Goal: Find specific page/section: Find specific page/section

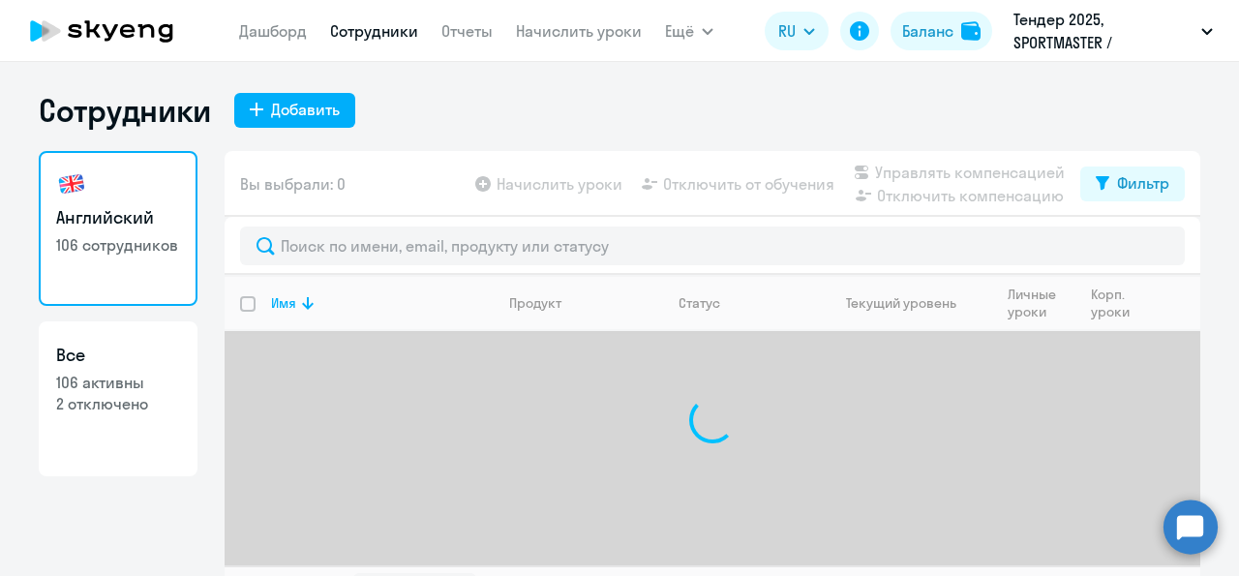
select select "30"
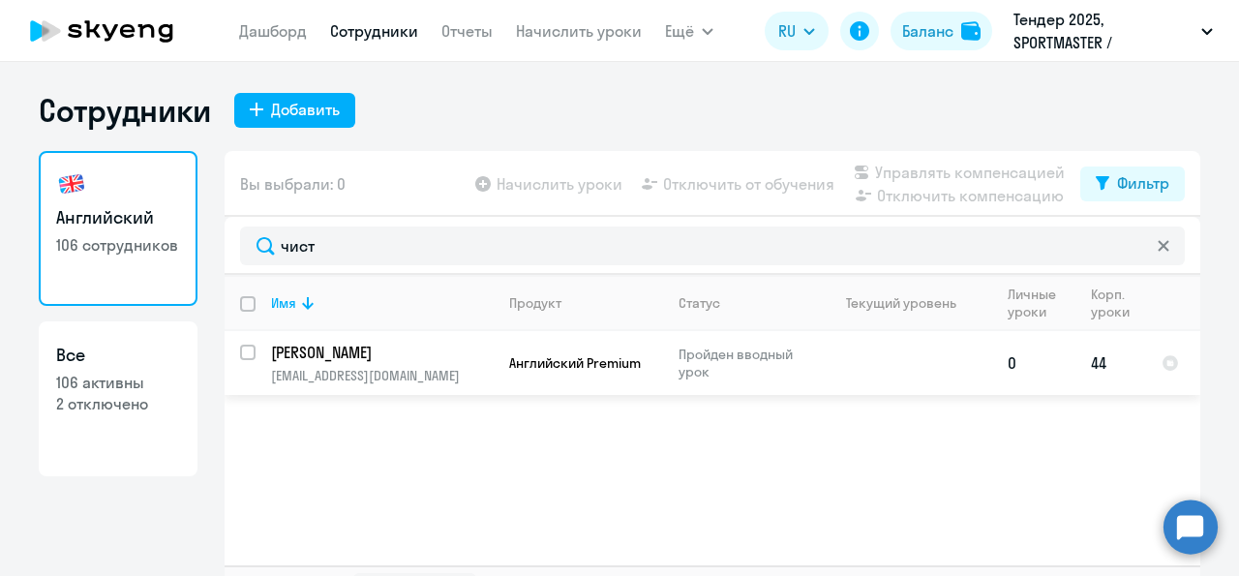
type input "чист"
click at [373, 347] on p "[PERSON_NAME]" at bounding box center [380, 352] width 219 height 21
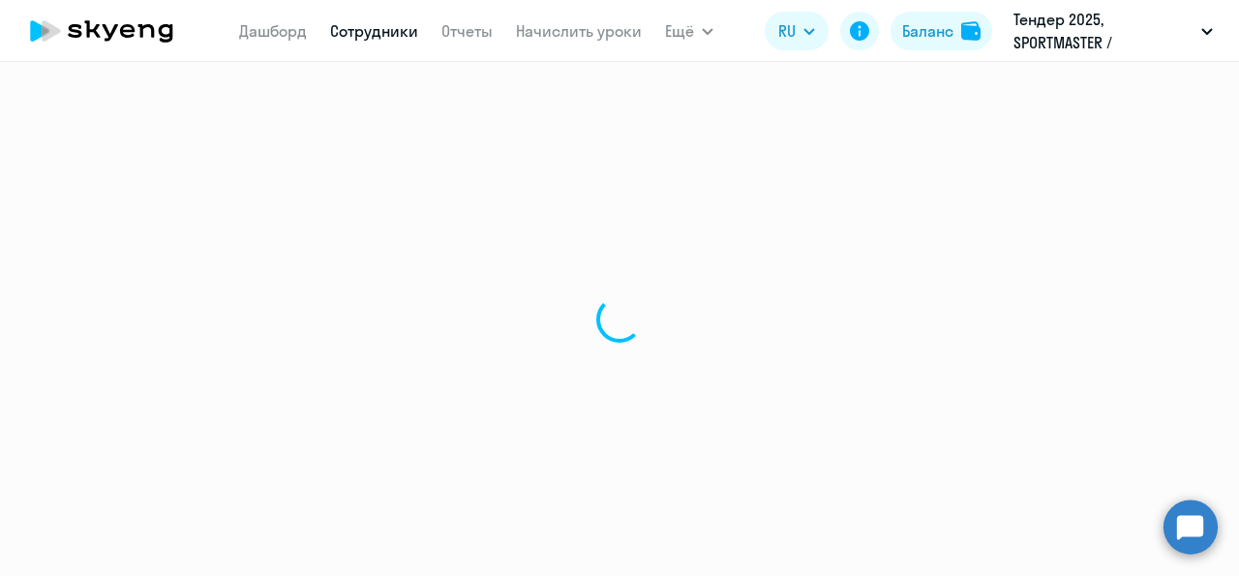
select select "english"
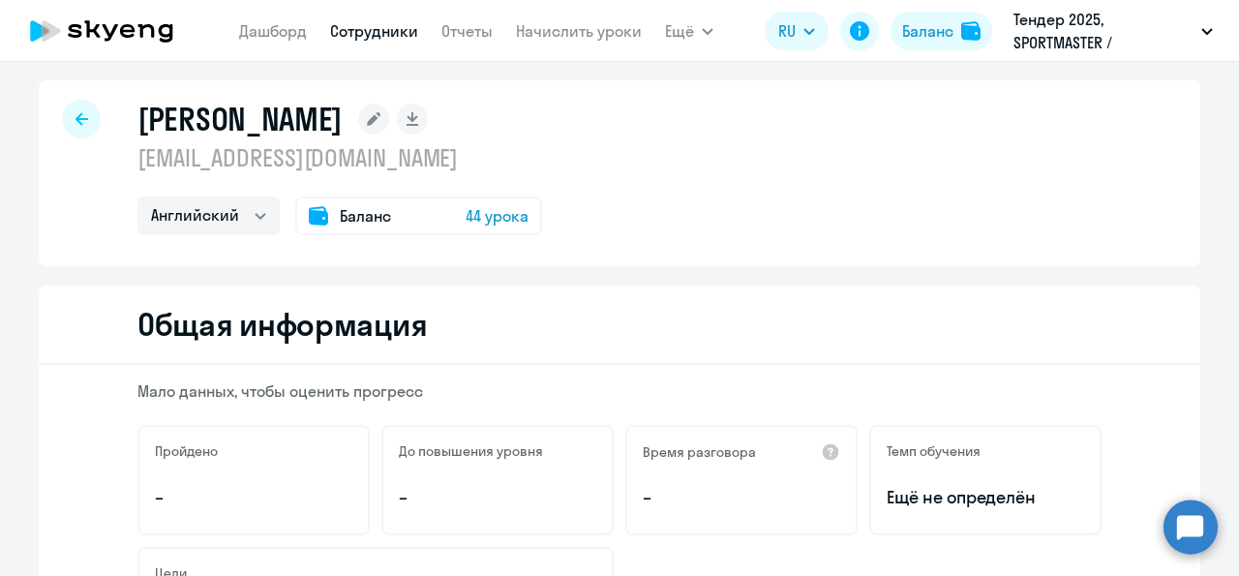
scroll to position [13, 0]
click at [380, 128] on rect at bounding box center [373, 119] width 31 height 31
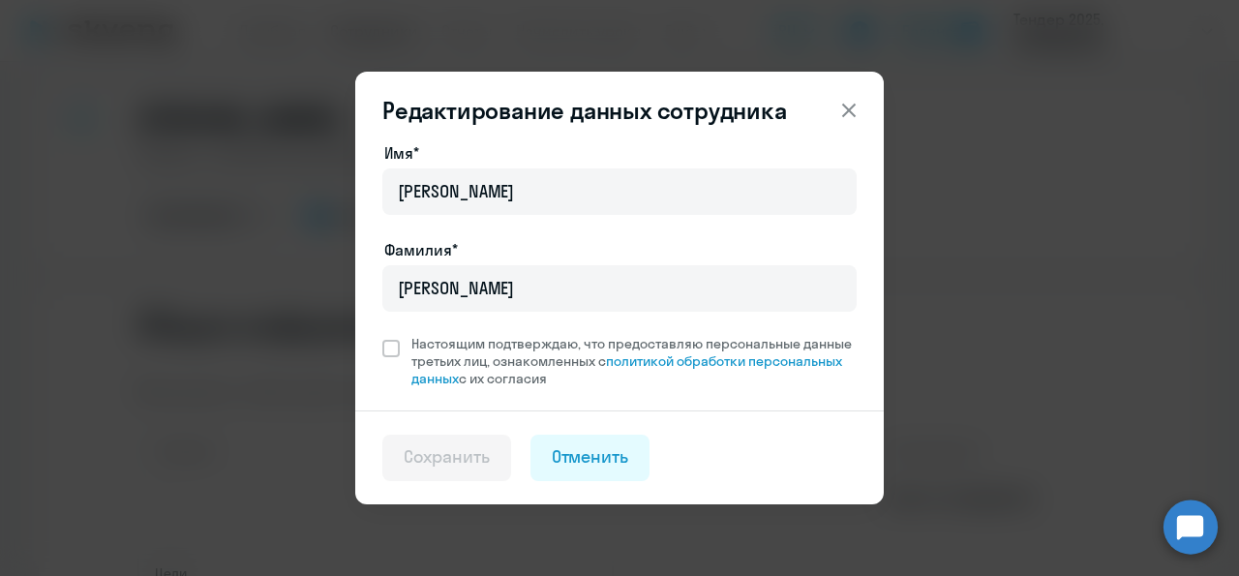
click at [849, 105] on icon at bounding box center [848, 110] width 23 height 23
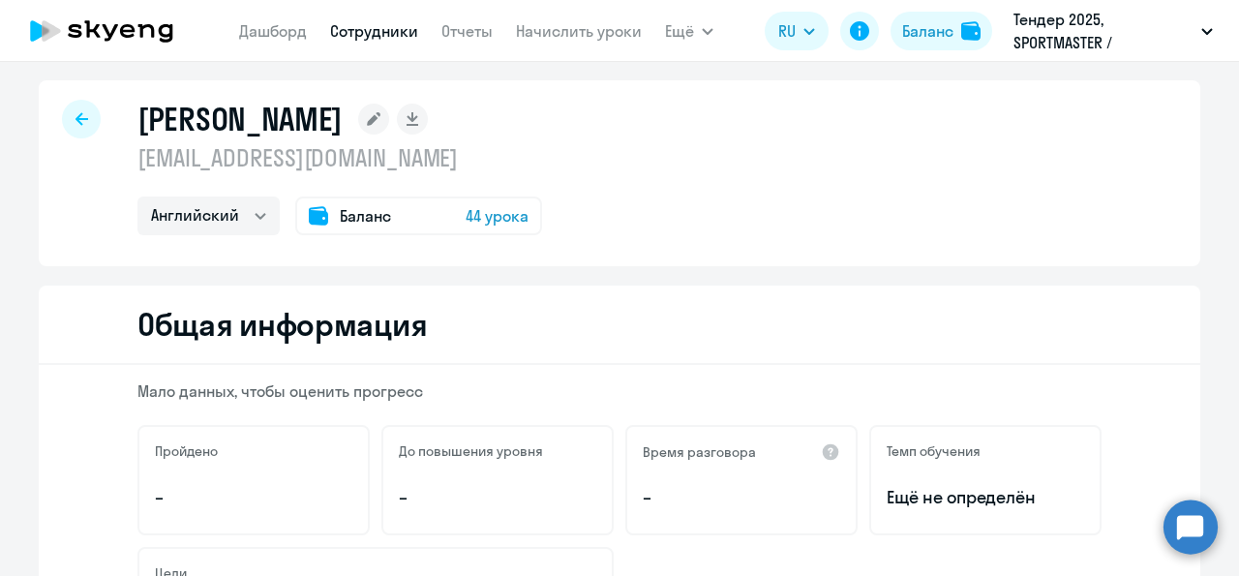
click at [498, 225] on span "44 урока" at bounding box center [497, 215] width 63 height 23
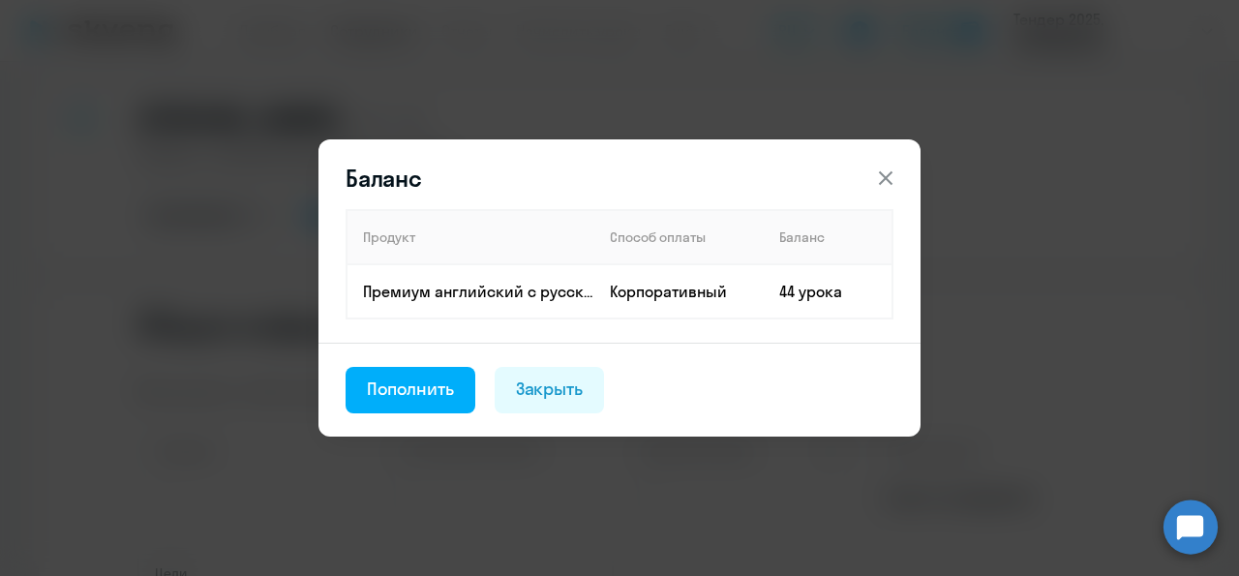
click at [888, 171] on icon at bounding box center [885, 177] width 23 height 23
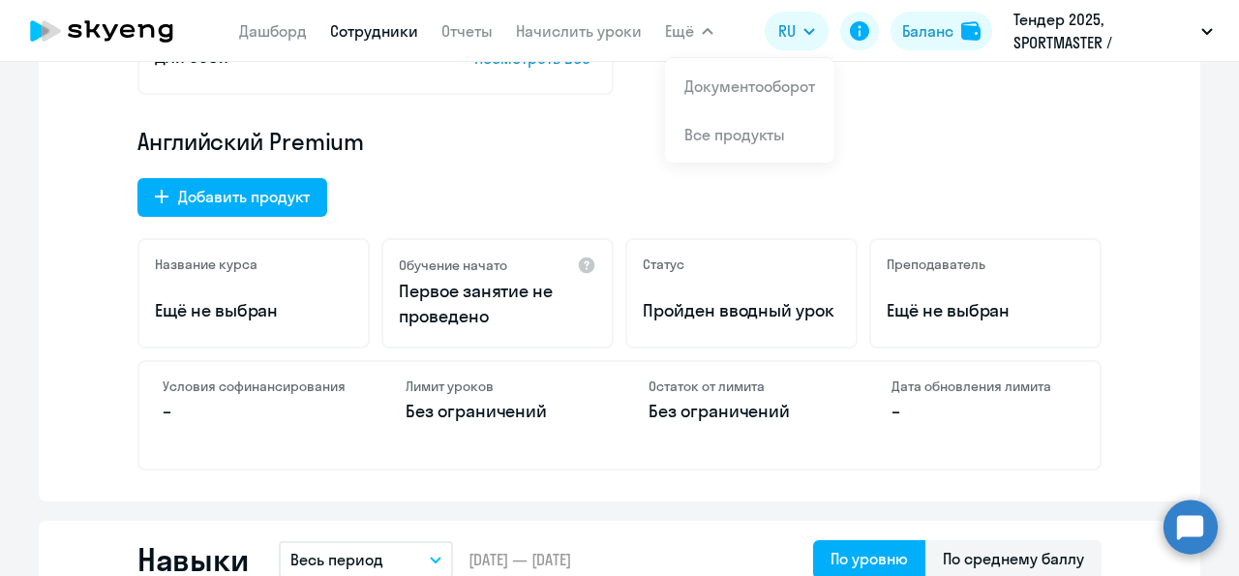
scroll to position [0, 0]
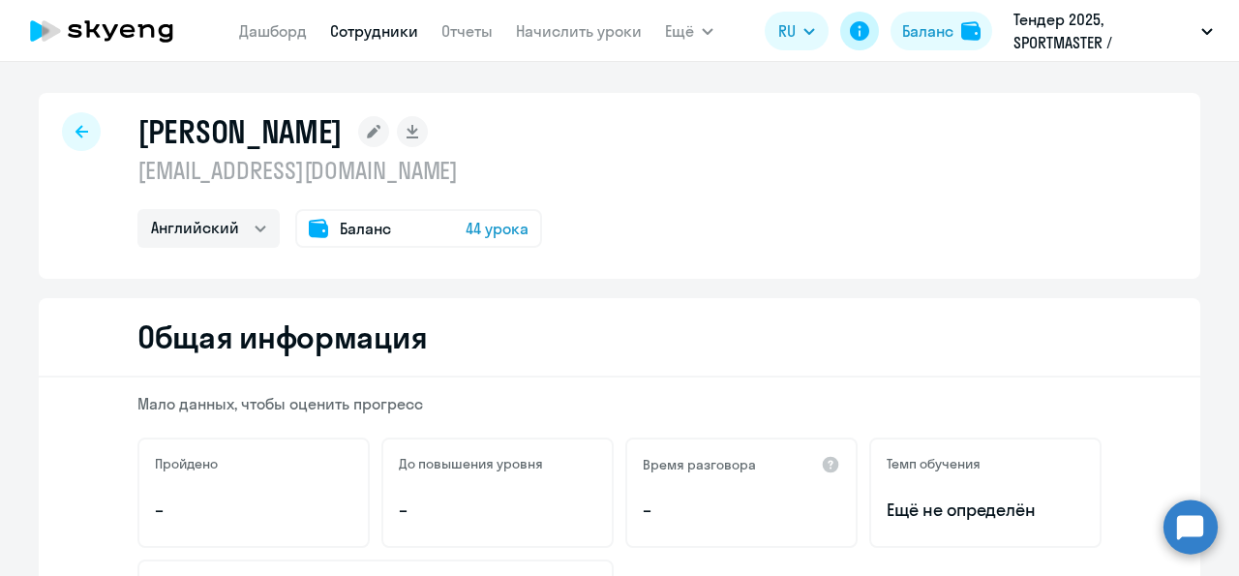
click at [862, 41] on icon at bounding box center [859, 30] width 23 height 23
